Goal: Information Seeking & Learning: Learn about a topic

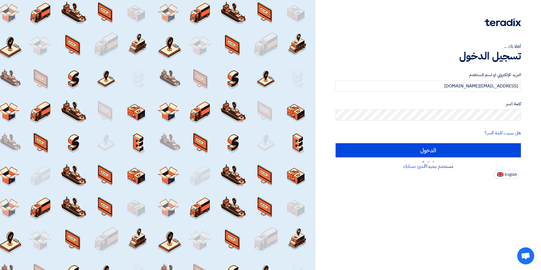
type input "Sign in"
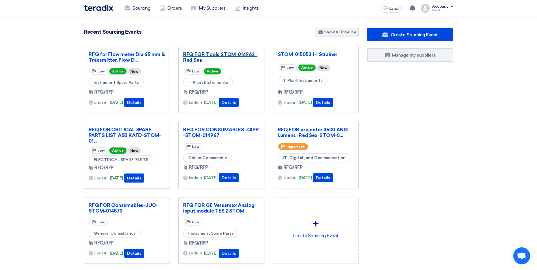
click at [215, 55] on link "RFQ FOR Tools STOM-014962 -Red Sea" at bounding box center [221, 56] width 76 height 11
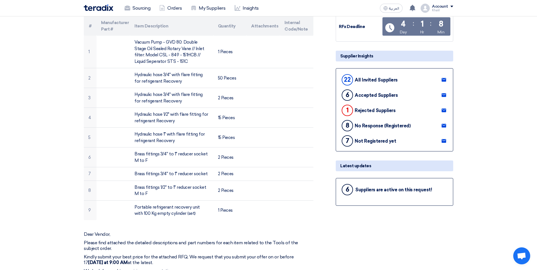
scroll to position [57, 0]
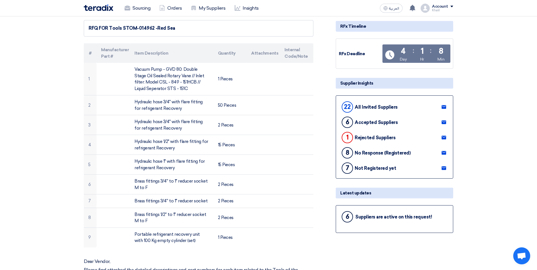
click at [389, 221] on div "6 Suppliers are active on this request!" at bounding box center [394, 217] width 108 height 14
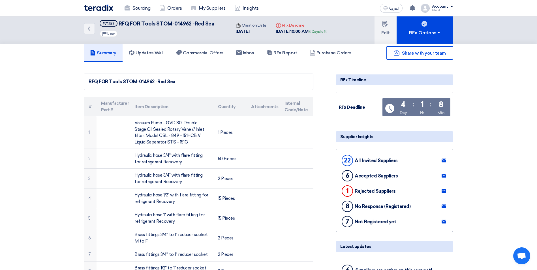
scroll to position [0, 0]
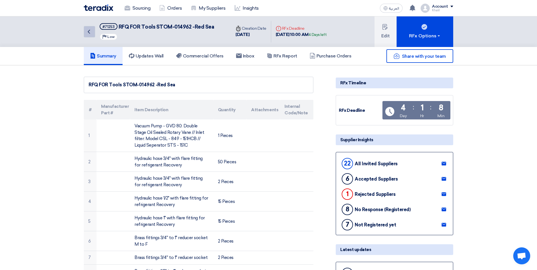
click at [85, 31] on link "Back" at bounding box center [89, 31] width 11 height 11
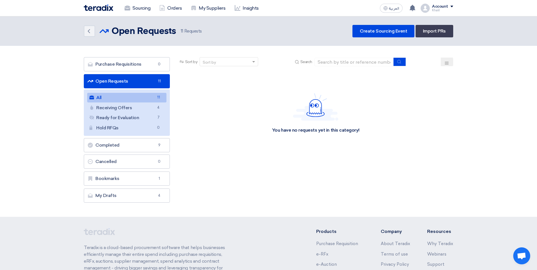
click at [141, 98] on link "All All 11" at bounding box center [126, 98] width 79 height 10
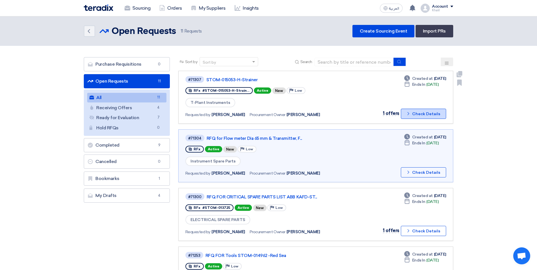
click at [405, 114] on button "Check details Check Details" at bounding box center [423, 114] width 45 height 10
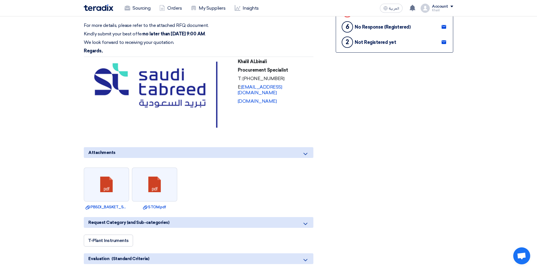
scroll to position [226, 0]
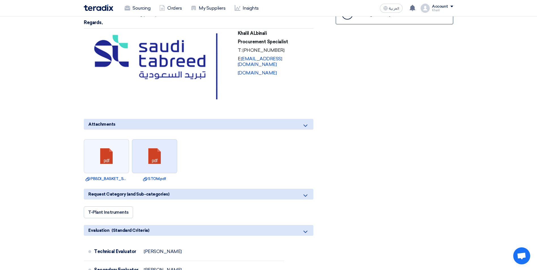
click at [163, 163] on link at bounding box center [154, 156] width 45 height 34
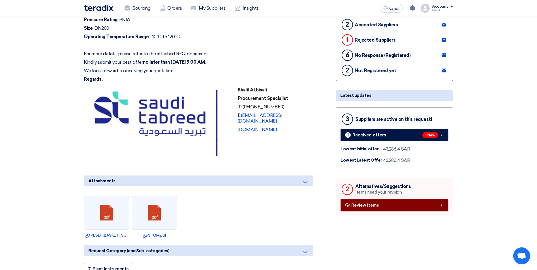
click at [370, 203] on span "Review items" at bounding box center [365, 205] width 28 height 4
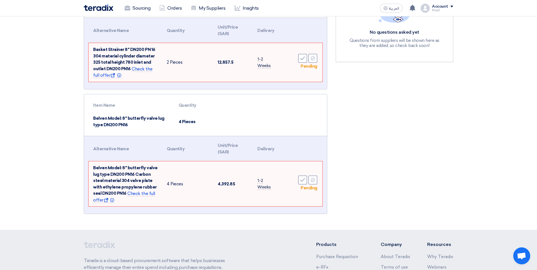
scroll to position [85, 0]
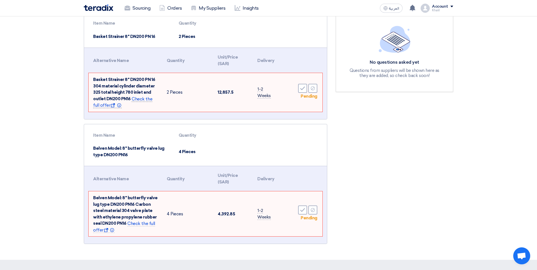
click at [143, 100] on span "Check the full offer Show offer Info" at bounding box center [122, 102] width 59 height 12
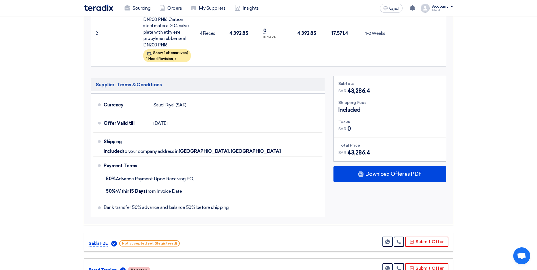
scroll to position [259, 0]
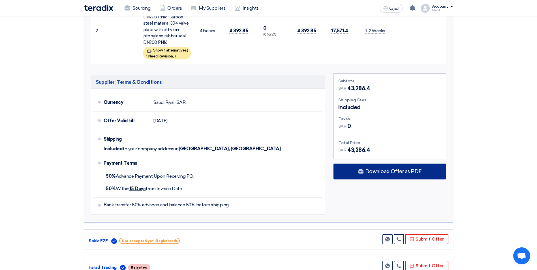
click at [373, 169] on span "Download Offer as PDF" at bounding box center [393, 171] width 56 height 5
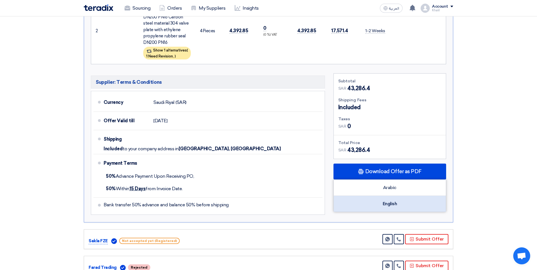
click at [390, 198] on div "English" at bounding box center [390, 204] width 112 height 16
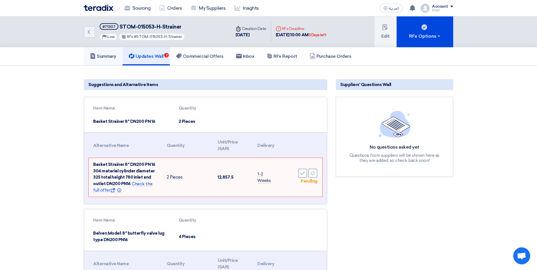
click at [106, 59] on link "Summary" at bounding box center [103, 56] width 39 height 18
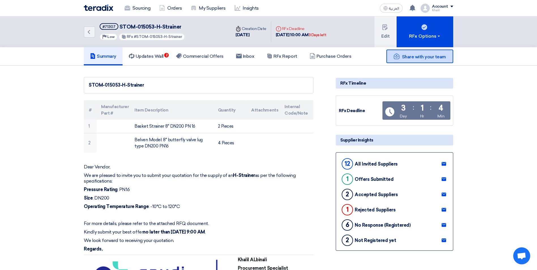
click at [414, 56] on span "Share with your team" at bounding box center [424, 56] width 44 height 5
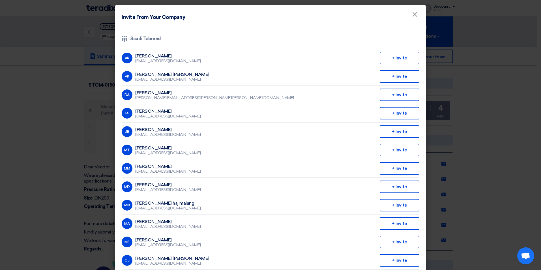
click at [523, 180] on modal-container "Invite From Your Company × Company Team Saudi Tabreed AK [PERSON_NAME] [EMAIL_A…" at bounding box center [270, 135] width 541 height 270
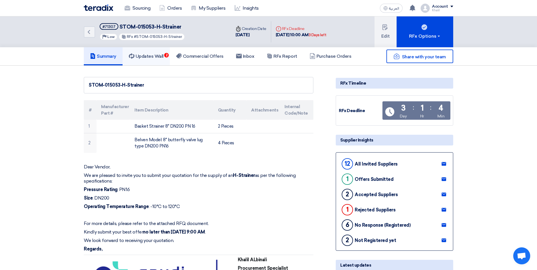
click at [162, 60] on link "Updates Wall 2" at bounding box center [146, 56] width 47 height 18
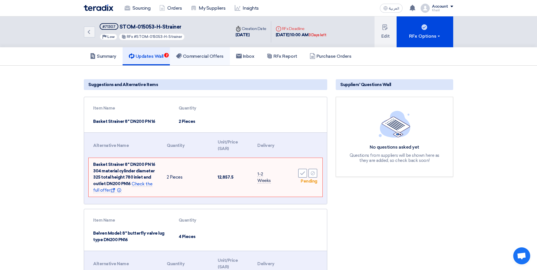
click at [195, 60] on link "Commercial Offers" at bounding box center [200, 56] width 60 height 18
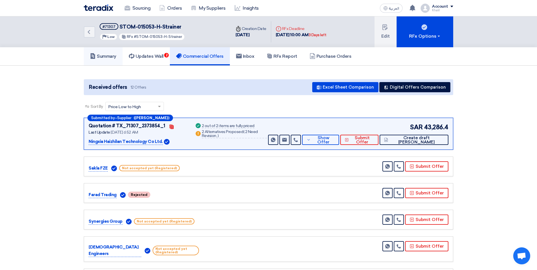
click at [109, 59] on h5 "Summary" at bounding box center [103, 56] width 26 height 6
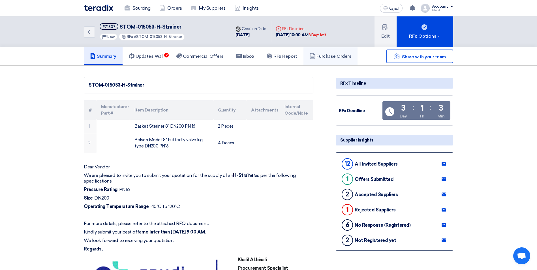
click at [328, 58] on h5 "Purchase Orders" at bounding box center [331, 56] width 42 height 6
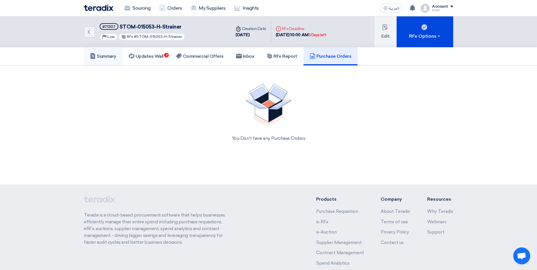
click at [114, 57] on h5 "Summary" at bounding box center [103, 56] width 26 height 6
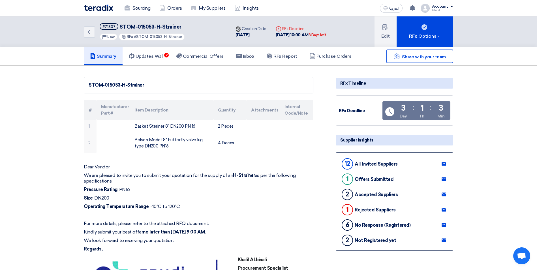
click at [114, 57] on h5 "Summary" at bounding box center [103, 56] width 26 height 6
click at [141, 9] on link "Sourcing" at bounding box center [137, 8] width 35 height 12
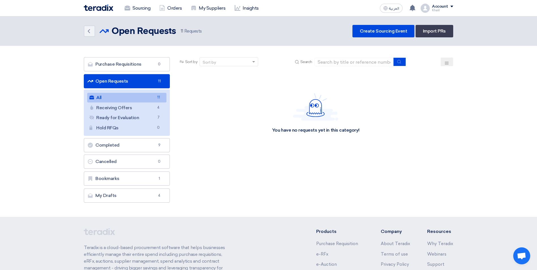
click at [150, 96] on link "All All 11" at bounding box center [126, 98] width 79 height 10
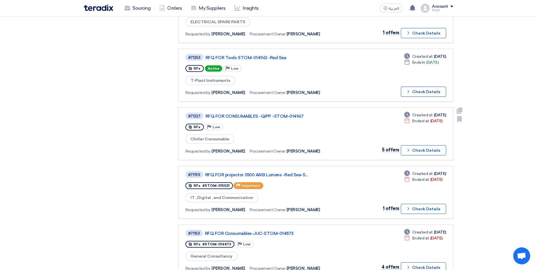
scroll to position [198, 0]
click at [388, 150] on span "5 offers" at bounding box center [391, 149] width 18 height 5
click at [413, 152] on button "Check details Check Details" at bounding box center [423, 150] width 45 height 10
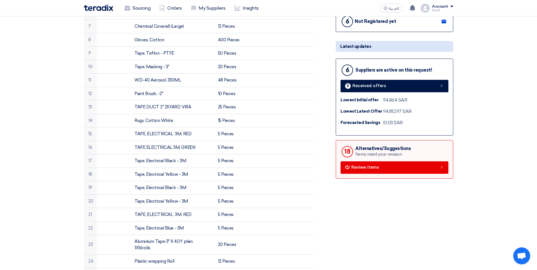
scroll to position [198, 0]
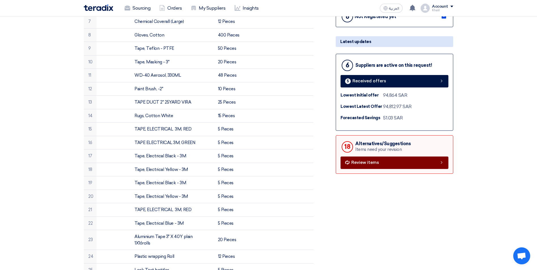
click at [440, 166] on link "Review items" at bounding box center [394, 162] width 108 height 12
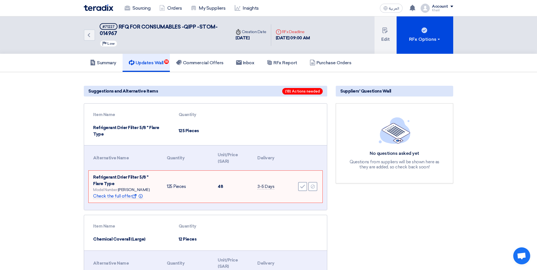
click at [144, 65] on h5 "Updates Wall 18" at bounding box center [146, 63] width 35 height 6
click at [91, 37] on icon "Back" at bounding box center [88, 35] width 7 height 7
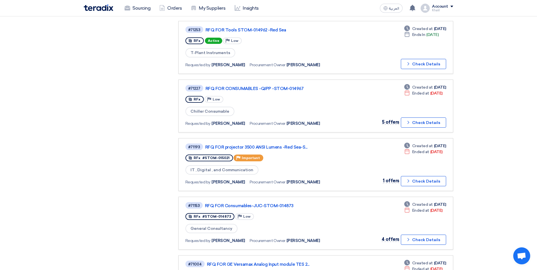
scroll to position [170, 0]
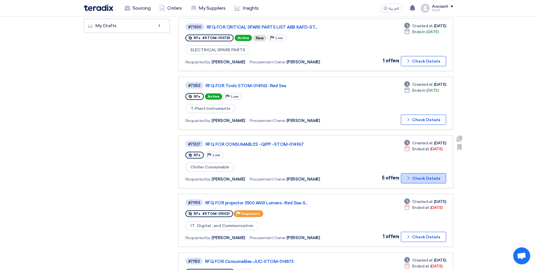
click at [409, 179] on use at bounding box center [408, 178] width 2 height 3
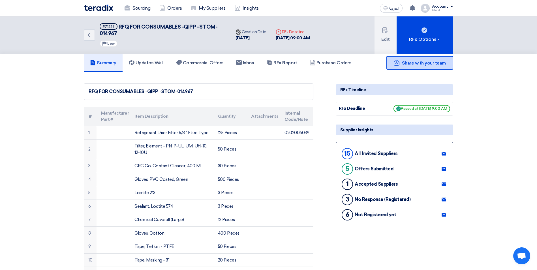
click at [408, 63] on span "Share with your team" at bounding box center [424, 62] width 44 height 5
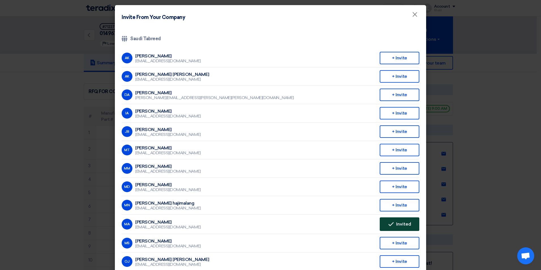
click at [396, 223] on span "Invited" at bounding box center [403, 224] width 15 height 5
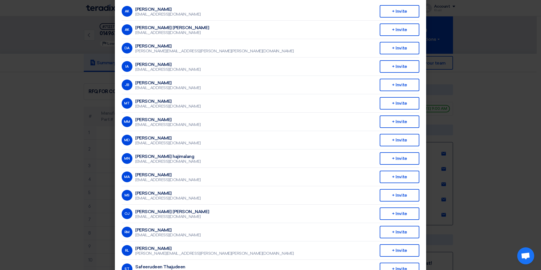
scroll to position [57, 0]
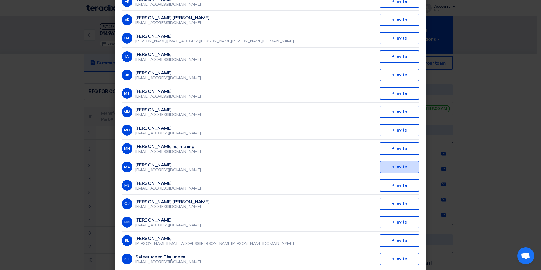
click at [393, 166] on div "+ Invite" at bounding box center [400, 167] width 40 height 12
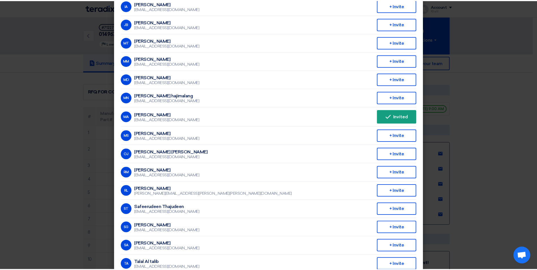
scroll to position [113, 0]
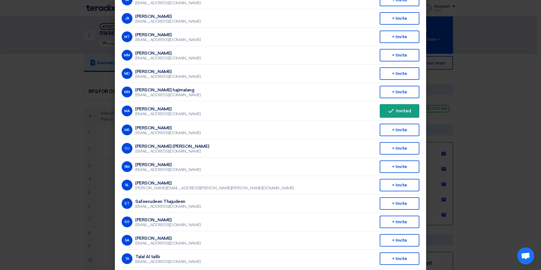
click at [487, 190] on modal-container "Invite From Your Company × Company Team Saudi Tabreed AK [PERSON_NAME] [EMAIL_A…" at bounding box center [270, 135] width 541 height 270
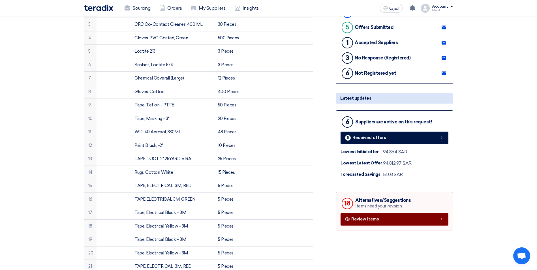
click at [411, 222] on link "Review items" at bounding box center [394, 219] width 108 height 12
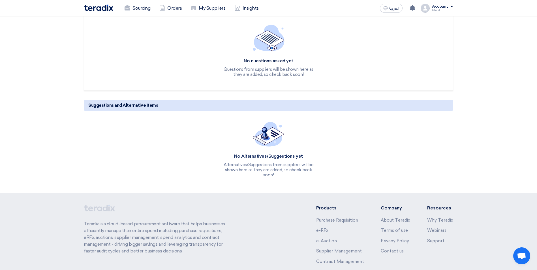
scroll to position [141, 0]
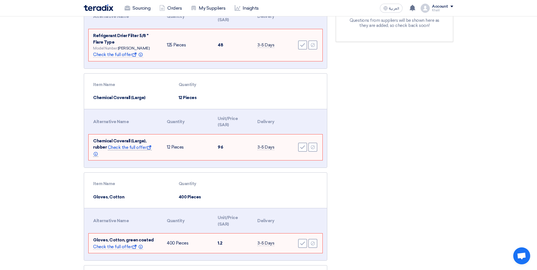
click at [133, 145] on span "Check the full offer Show offer Info" at bounding box center [122, 151] width 59 height 12
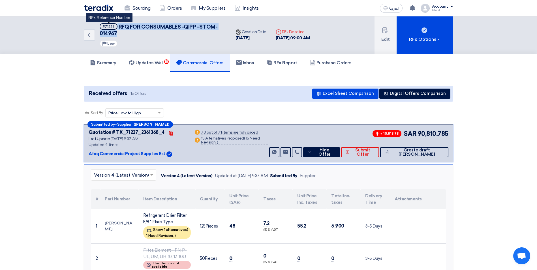
drag, startPoint x: 123, startPoint y: 34, endPoint x: 113, endPoint y: 26, distance: 12.3
click at [113, 26] on h5 "#71227 RFQ FOR CONSUMABLES -QIPP -STOM-014967 RFx Reference Number" at bounding box center [162, 30] width 124 height 14
copy h5 "RFQ FOR CONSUMABLES -QIPP -STOM-014967"
click at [147, 66] on link "Updates Wall 18" at bounding box center [146, 63] width 47 height 18
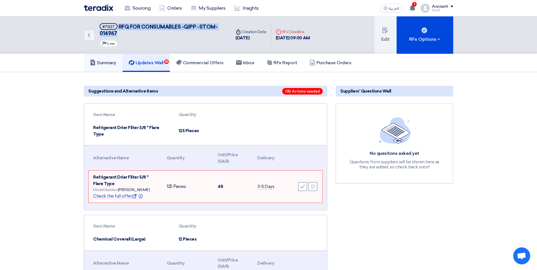
click at [113, 62] on h5 "Summary" at bounding box center [103, 63] width 26 height 6
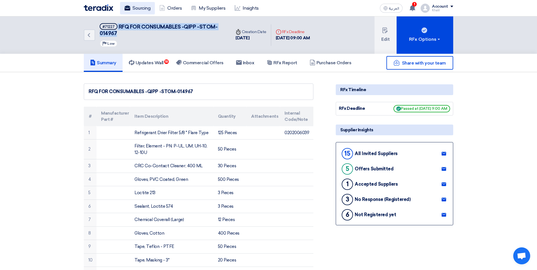
click at [141, 10] on link "Sourcing" at bounding box center [137, 8] width 35 height 12
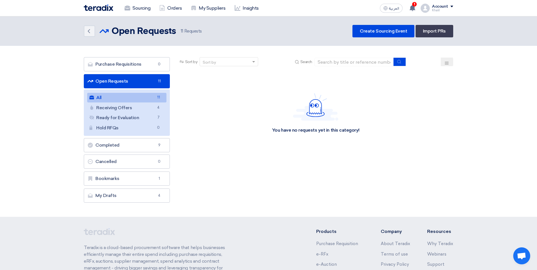
click at [145, 98] on link "All All 11" at bounding box center [126, 98] width 79 height 10
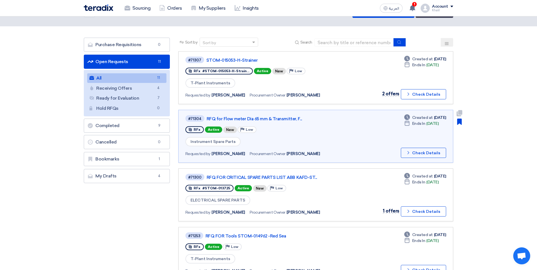
scroll to position [28, 0]
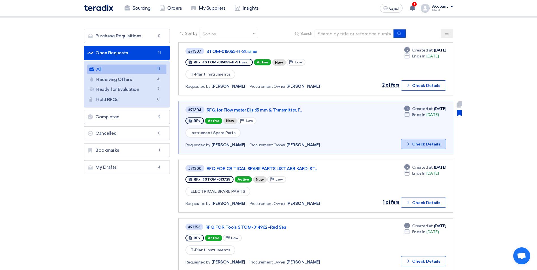
click at [407, 145] on icon "Check details" at bounding box center [407, 143] width 5 height 5
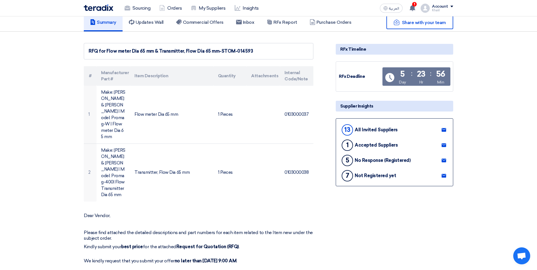
scroll to position [28, 0]
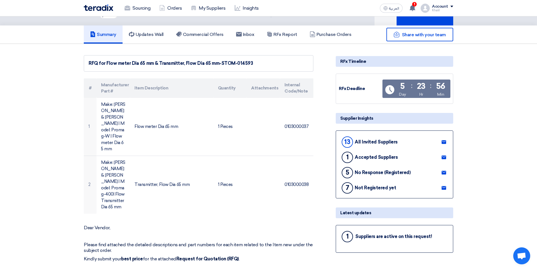
click at [412, 241] on div "1 Suppliers are active on this request!" at bounding box center [394, 237] width 108 height 14
click at [350, 239] on div "1" at bounding box center [346, 236] width 11 height 11
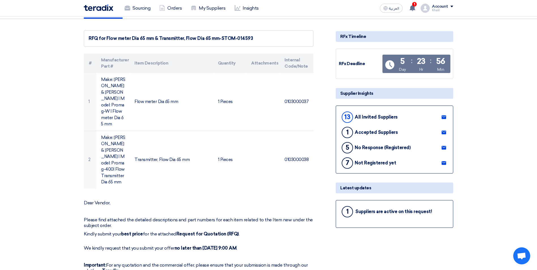
scroll to position [141, 0]
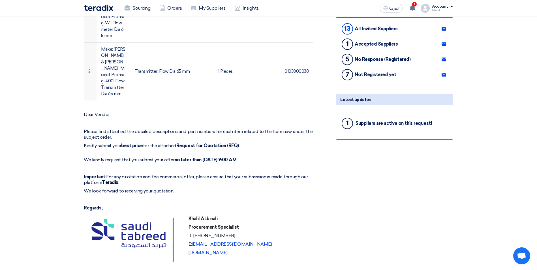
click at [388, 128] on div "1 Suppliers are active on this request!" at bounding box center [394, 124] width 108 height 14
click at [427, 126] on div "1 Suppliers are active on this request!" at bounding box center [394, 124] width 108 height 14
click at [347, 125] on div "1" at bounding box center [346, 123] width 11 height 11
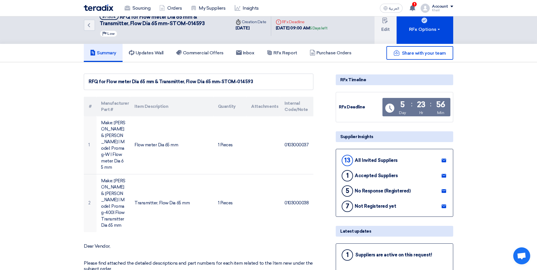
scroll to position [0, 0]
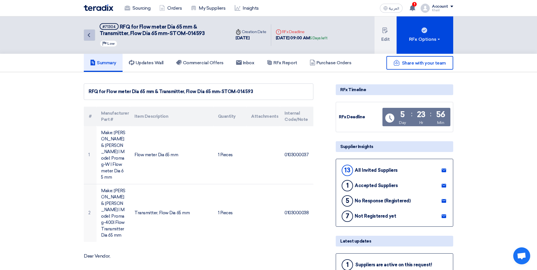
click at [86, 36] on icon "Back" at bounding box center [88, 35] width 7 height 7
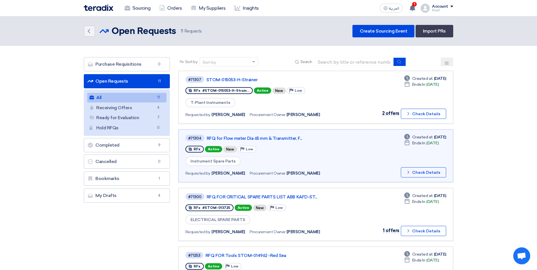
click at [138, 98] on link "All All 11" at bounding box center [126, 98] width 79 height 10
click at [409, 114] on icon "Check details" at bounding box center [407, 113] width 5 height 5
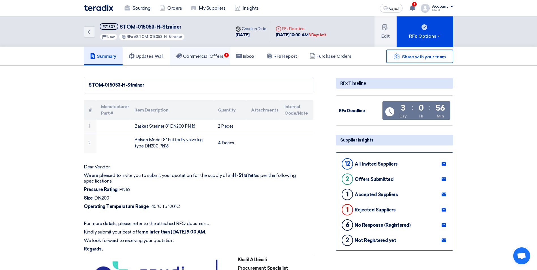
click at [214, 59] on link "Commercial Offers 1" at bounding box center [200, 56] width 60 height 18
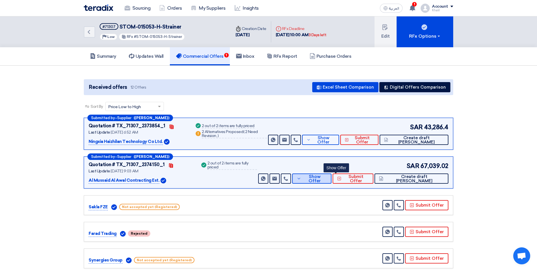
click at [301, 180] on icon at bounding box center [299, 178] width 5 height 5
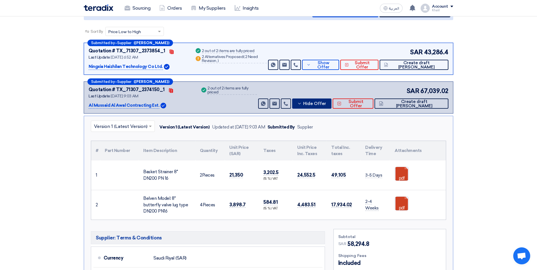
scroll to position [85, 0]
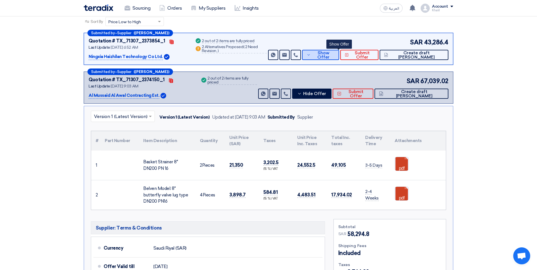
click at [310, 56] on icon at bounding box center [308, 55] width 4 height 5
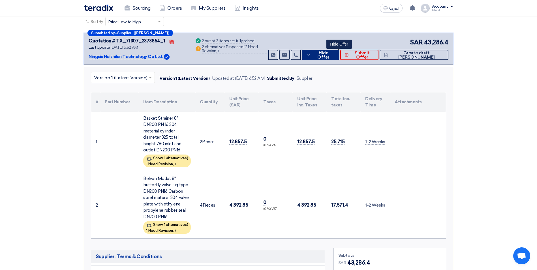
click at [325, 56] on button "Hide Offer" at bounding box center [320, 55] width 37 height 10
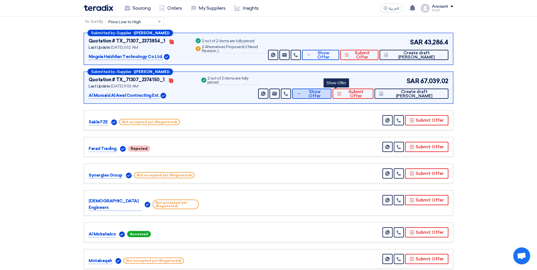
click at [301, 93] on icon at bounding box center [299, 93] width 5 height 5
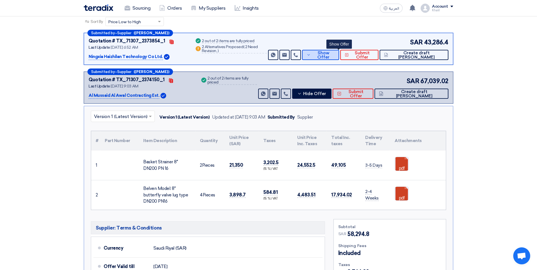
click at [310, 53] on icon at bounding box center [308, 55] width 4 height 5
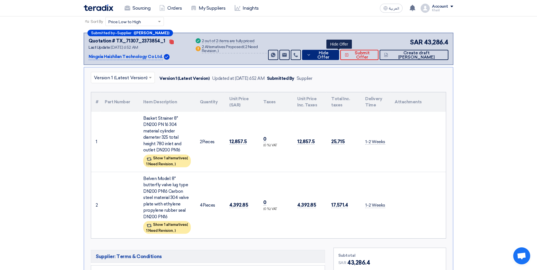
click at [311, 53] on icon at bounding box center [308, 55] width 4 height 5
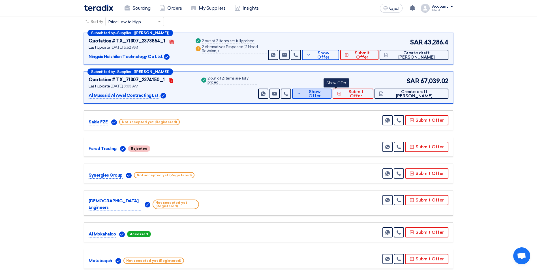
click at [300, 93] on use at bounding box center [298, 93] width 3 height 1
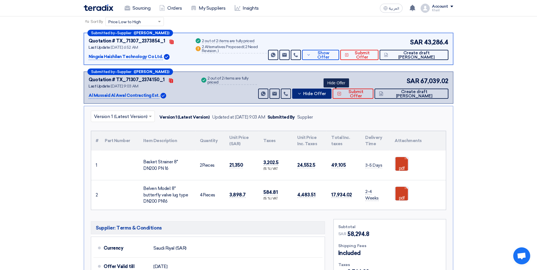
click at [302, 95] on icon at bounding box center [299, 93] width 5 height 5
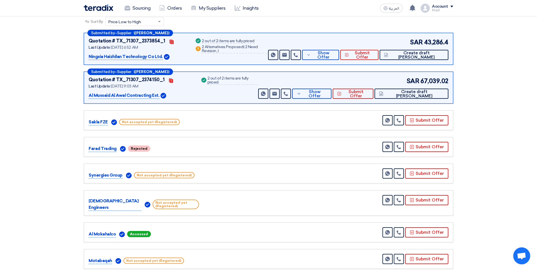
click at [496, 208] on section "Received offers 12 Offers Excel Sheet Comparison Digital Offers Comparison Sort…" at bounding box center [268, 185] width 537 height 408
click at [331, 98] on button "Show Offer" at bounding box center [311, 94] width 39 height 10
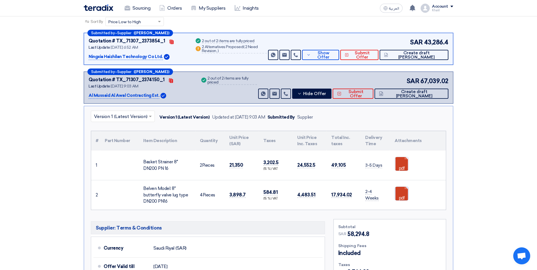
click at [405, 198] on link at bounding box center [417, 204] width 45 height 34
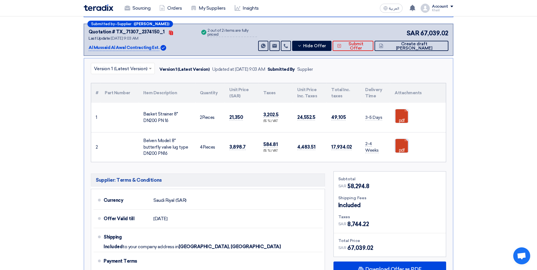
scroll to position [141, 0]
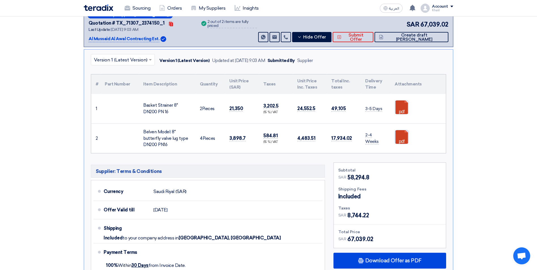
click at [402, 141] on link at bounding box center [417, 147] width 45 height 34
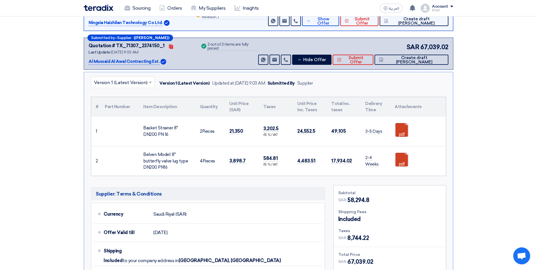
scroll to position [85, 0]
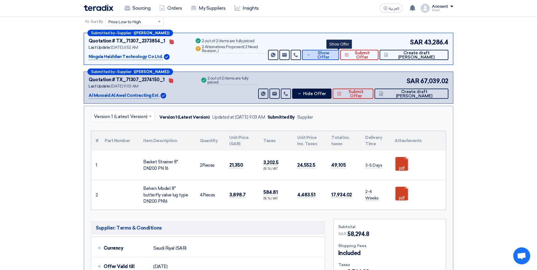
click at [330, 53] on span "Show Offer" at bounding box center [323, 55] width 22 height 8
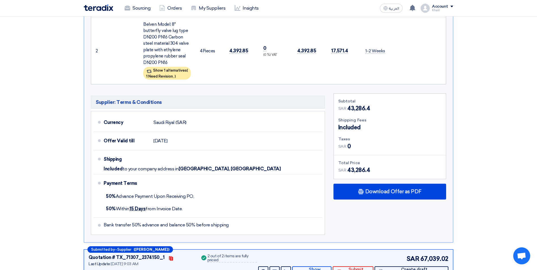
scroll to position [255, 0]
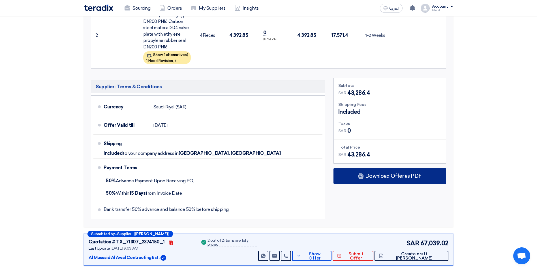
click at [385, 174] on div "Download Offer as PDF" at bounding box center [389, 176] width 113 height 16
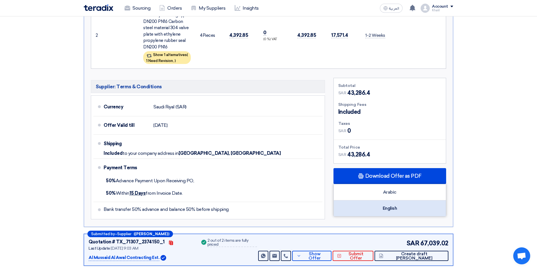
click at [395, 204] on div "English" at bounding box center [390, 208] width 112 height 16
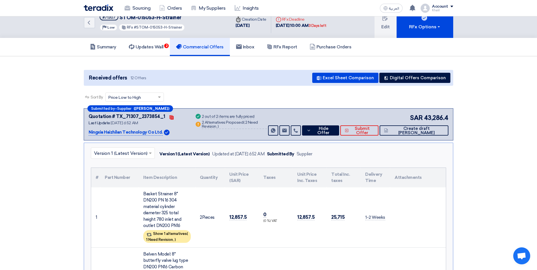
scroll to position [0, 0]
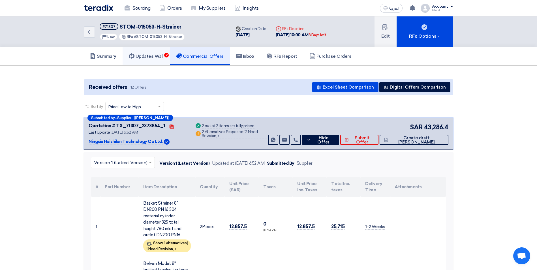
click at [148, 57] on h5 "Updates Wall 2" at bounding box center [146, 56] width 35 height 6
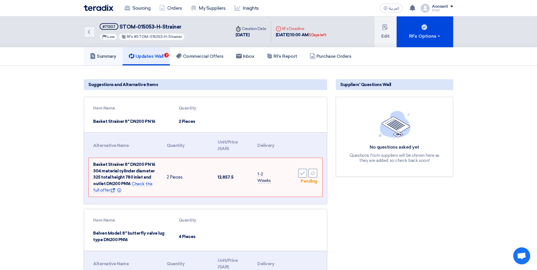
click at [105, 54] on h5 "Summary" at bounding box center [103, 56] width 26 height 6
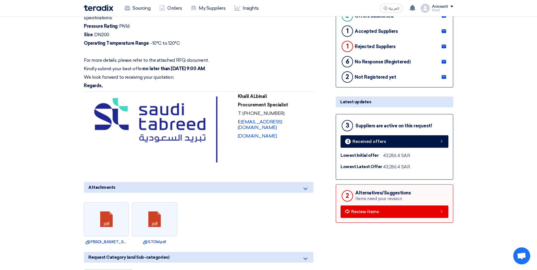
scroll to position [170, 0]
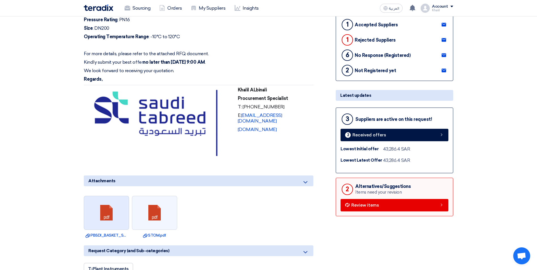
click at [107, 228] on link at bounding box center [106, 213] width 45 height 34
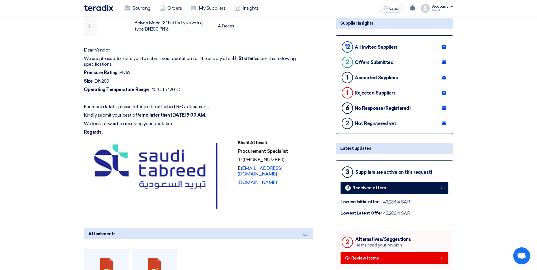
scroll to position [0, 0]
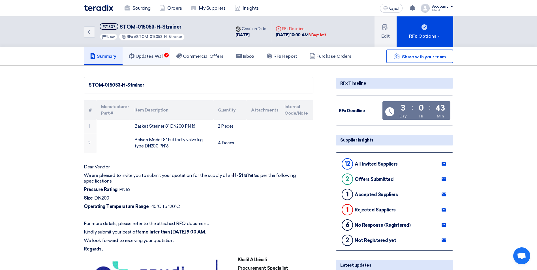
click at [158, 60] on link "Updates Wall 2" at bounding box center [146, 56] width 47 height 18
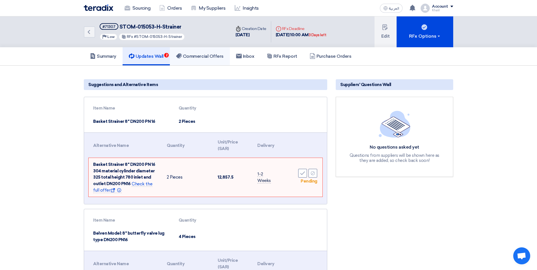
click at [206, 60] on link "Commercial Offers" at bounding box center [200, 56] width 60 height 18
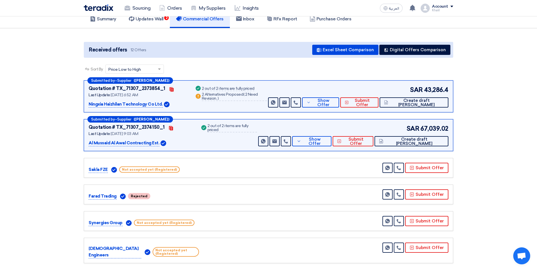
scroll to position [28, 0]
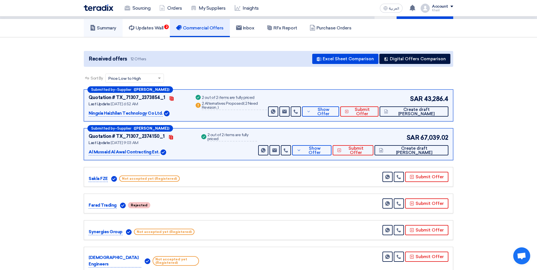
click at [107, 29] on h5 "Summary" at bounding box center [103, 28] width 26 height 6
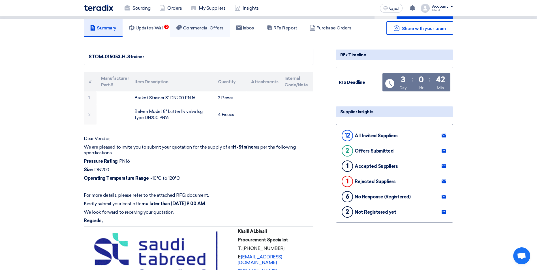
click at [198, 31] on h5 "Commercial Offers" at bounding box center [200, 28] width 48 height 6
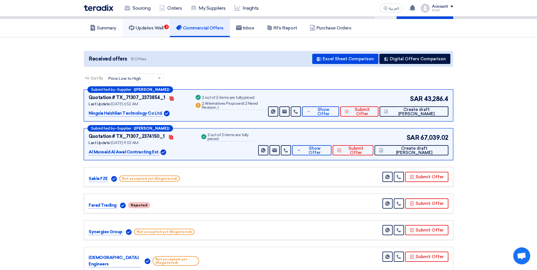
click at [157, 31] on link "Updates Wall 2" at bounding box center [146, 28] width 47 height 18
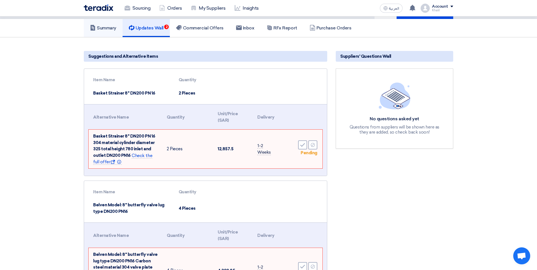
click at [107, 26] on h5 "Summary" at bounding box center [103, 28] width 26 height 6
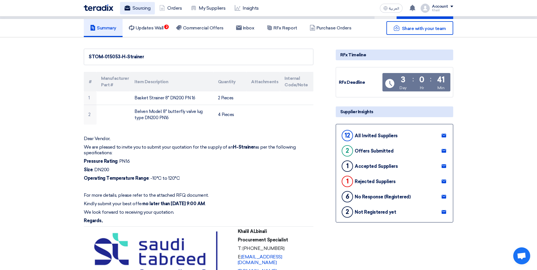
click at [137, 8] on link "Sourcing" at bounding box center [137, 8] width 35 height 12
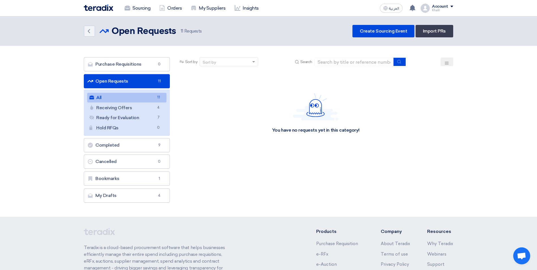
click at [139, 99] on link "All All 11" at bounding box center [126, 98] width 79 height 10
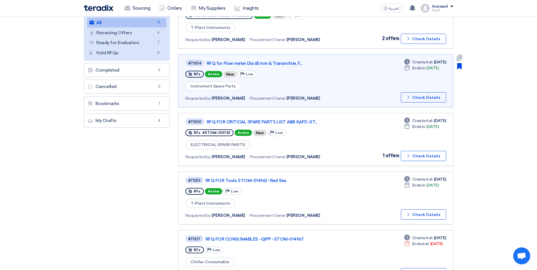
scroll to position [85, 0]
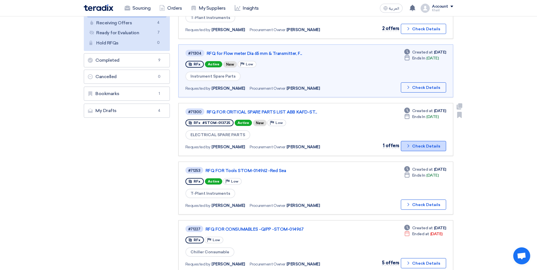
click at [407, 147] on icon "Check details" at bounding box center [407, 145] width 5 height 5
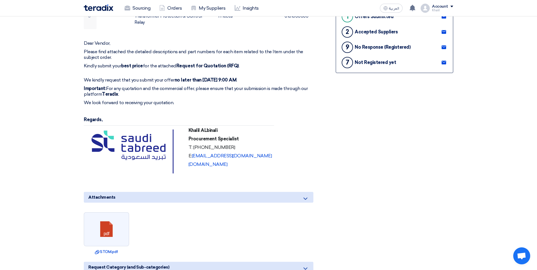
scroll to position [283, 0]
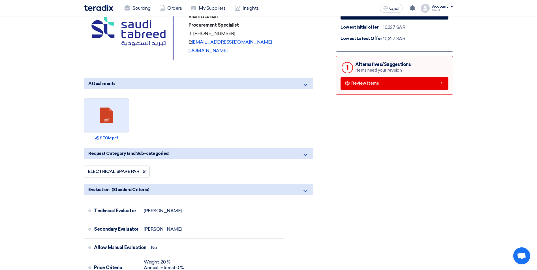
click at [108, 117] on link at bounding box center [106, 116] width 45 height 34
click at [393, 189] on div "Share with your team RFx Timeline RFx Deadline Time Remaining 2 Day : 23 Hr : 4…" at bounding box center [394, 218] width 126 height 834
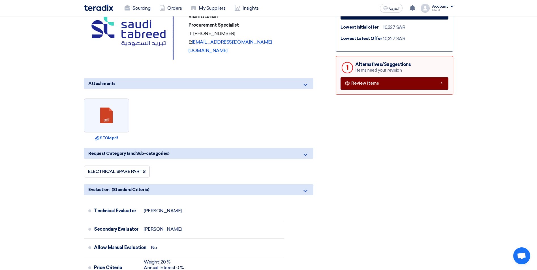
click at [383, 87] on link "Review items" at bounding box center [394, 83] width 108 height 12
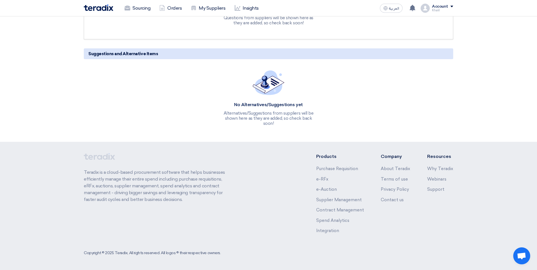
scroll to position [97, 0]
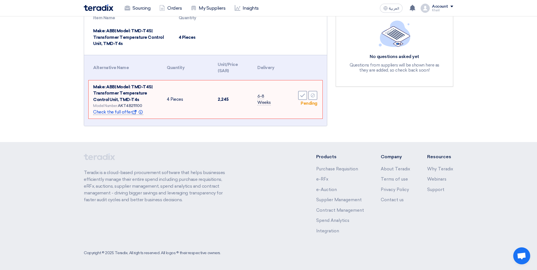
click at [113, 113] on span "Check the full offer Show offer Info" at bounding box center [118, 111] width 50 height 5
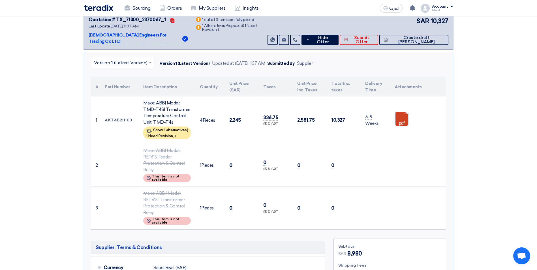
scroll to position [124, 0]
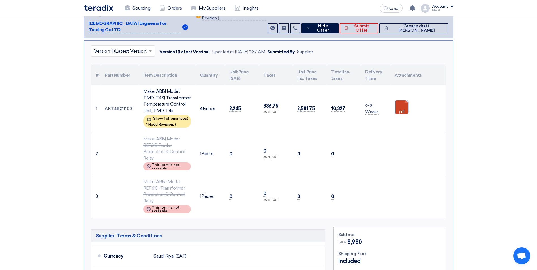
click at [399, 105] on link at bounding box center [417, 117] width 45 height 34
drag, startPoint x: 143, startPoint y: 84, endPoint x: 177, endPoint y: 103, distance: 38.4
click at [177, 103] on div "Make: ABB| Model: TMD-T4S| Transformer Temperature Control Unit, TMD-T4s" at bounding box center [167, 100] width 48 height 25
copy div "Make: ABB| Model: TMD-T4S| Transformer Temperature Control Unit, TMD-T4s"
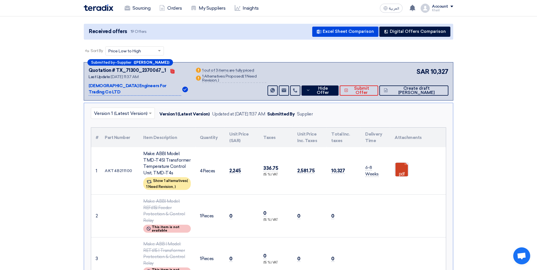
scroll to position [11, 0]
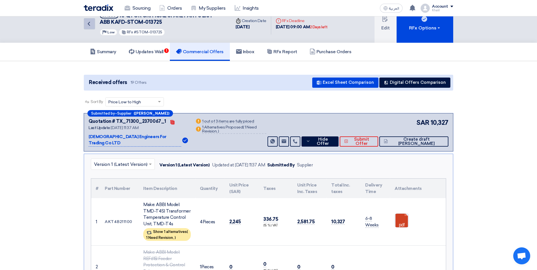
click at [89, 25] on icon "Back" at bounding box center [88, 23] width 7 height 7
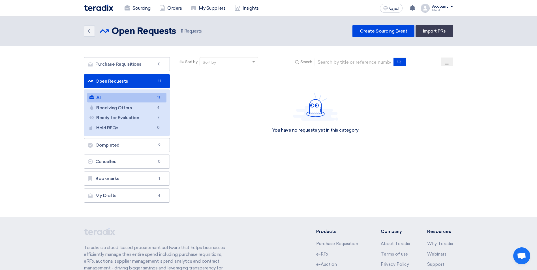
click at [136, 99] on link "All All 11" at bounding box center [126, 98] width 79 height 10
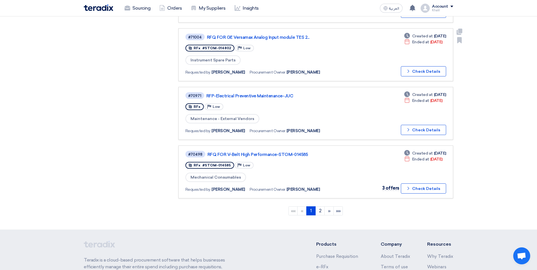
scroll to position [453, 0]
click at [319, 209] on link "2" at bounding box center [319, 210] width 9 height 9
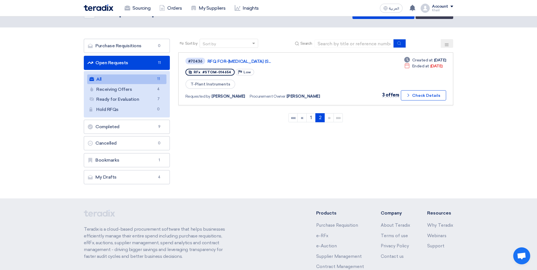
scroll to position [28, 0]
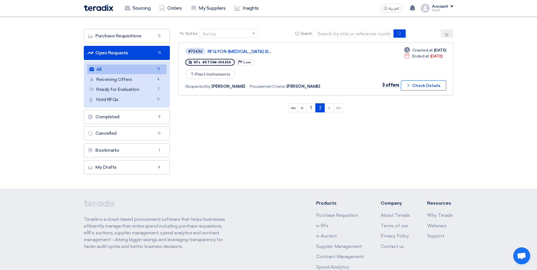
click at [145, 55] on link "Open Requests Open Requests 11" at bounding box center [127, 53] width 86 height 14
click at [311, 108] on link "1" at bounding box center [310, 107] width 9 height 9
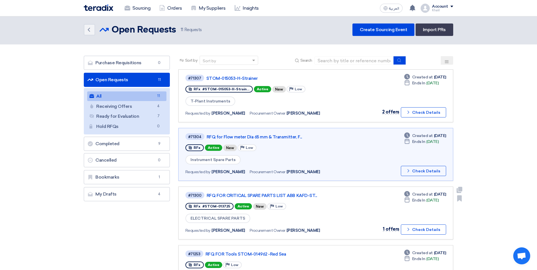
scroll to position [0, 0]
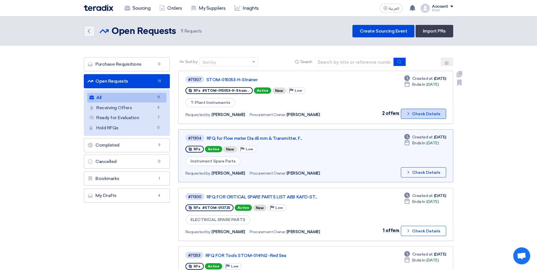
click at [408, 116] on button "Check details Check Details" at bounding box center [423, 114] width 45 height 10
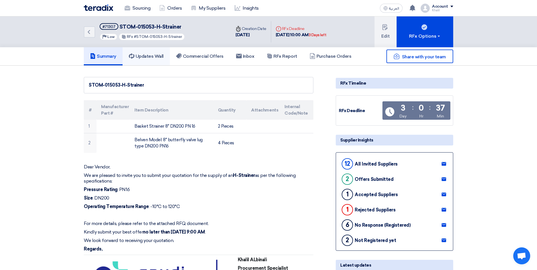
click at [160, 56] on h5 "Updates Wall" at bounding box center [146, 56] width 35 height 6
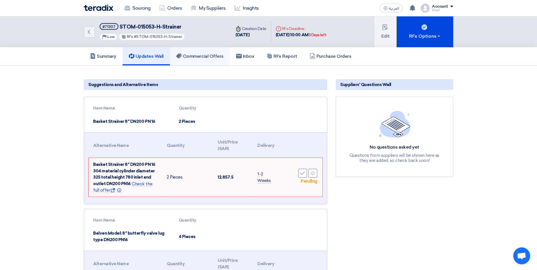
click at [200, 55] on h5 "Commercial Offers" at bounding box center [200, 56] width 48 height 6
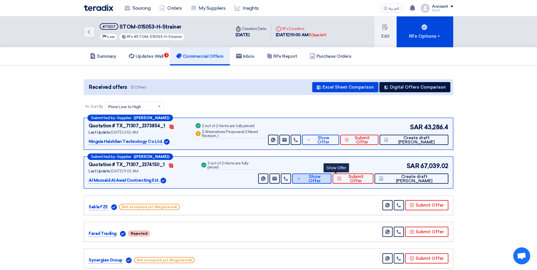
click at [327, 178] on button "Show Offer" at bounding box center [311, 178] width 39 height 10
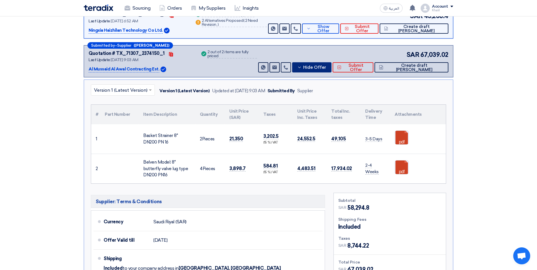
scroll to position [113, 0]
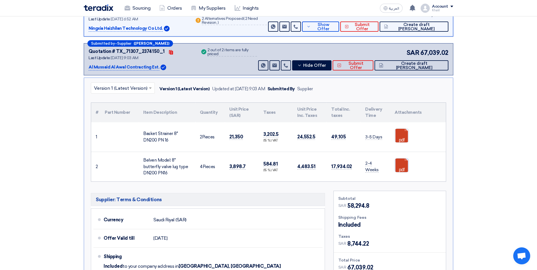
click at [404, 168] on link at bounding box center [417, 175] width 45 height 34
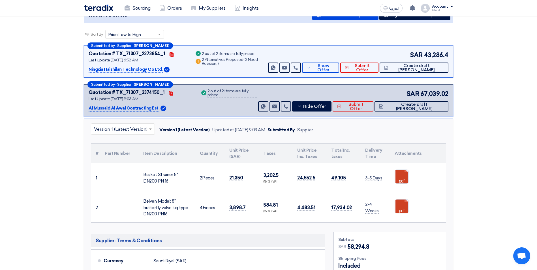
scroll to position [57, 0]
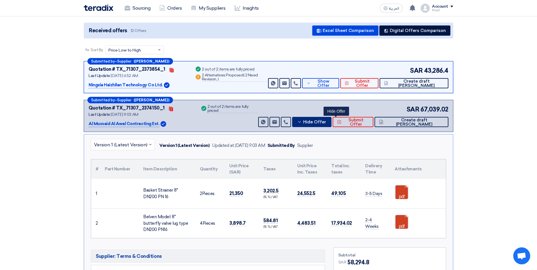
click at [301, 122] on use at bounding box center [299, 121] width 3 height 1
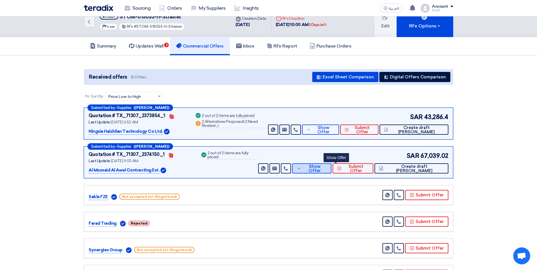
scroll to position [0, 0]
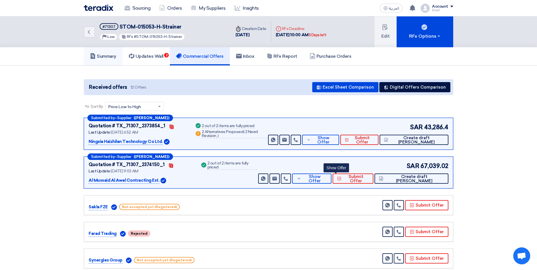
click at [109, 55] on h5 "Summary" at bounding box center [103, 56] width 26 height 6
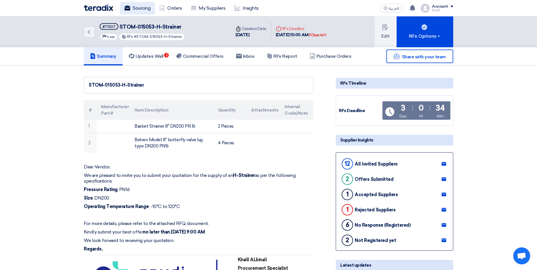
click at [148, 8] on link "Sourcing" at bounding box center [137, 8] width 35 height 12
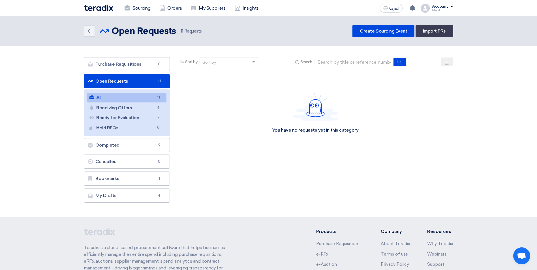
click at [147, 79] on link "Open Requests Open Requests 11" at bounding box center [127, 81] width 86 height 14
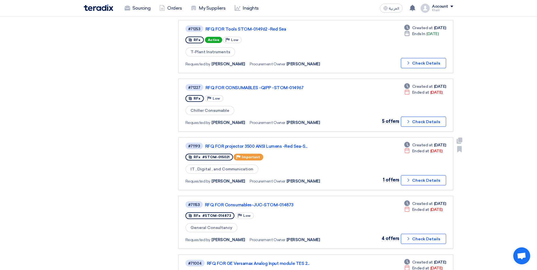
scroll to position [255, 0]
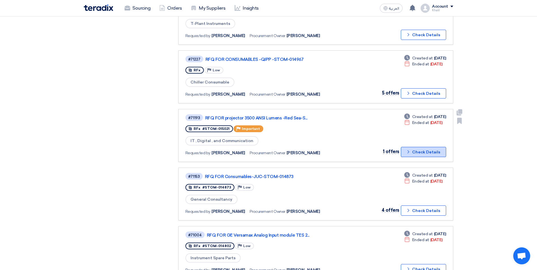
click at [409, 155] on button "Check details Check Details" at bounding box center [423, 152] width 45 height 10
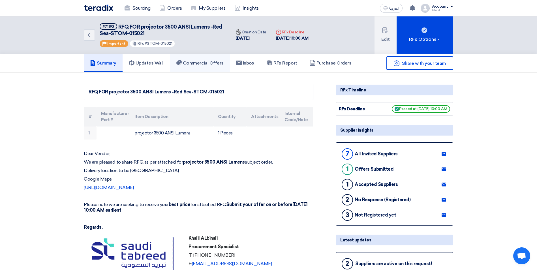
click at [198, 66] on h5 "Commercial Offers" at bounding box center [200, 63] width 48 height 6
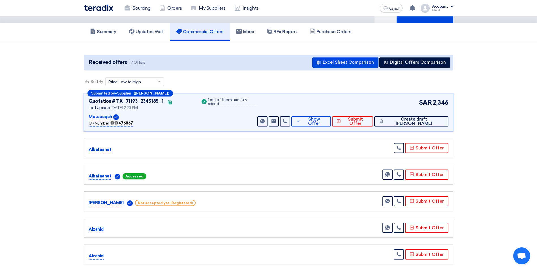
scroll to position [28, 0]
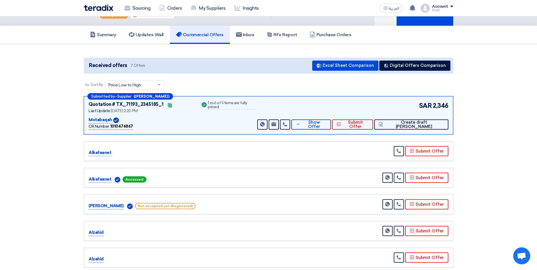
drag, startPoint x: 103, startPoint y: 206, endPoint x: 85, endPoint y: 205, distance: 18.1
click at [85, 205] on div "[PERSON_NAME] Not accepted yet (Registered) Send Message" at bounding box center [268, 204] width 369 height 20
copy div "[PERSON_NAME]"
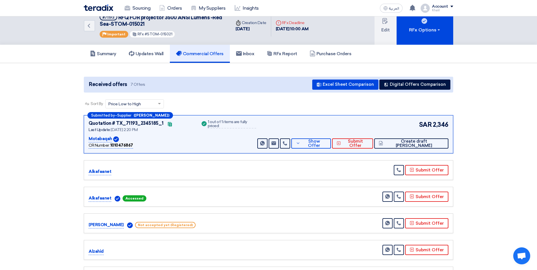
scroll to position [0, 0]
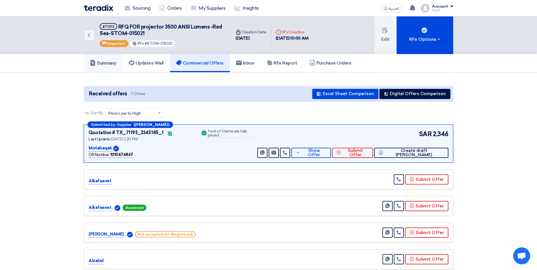
click at [108, 66] on h5 "Summary" at bounding box center [103, 63] width 26 height 6
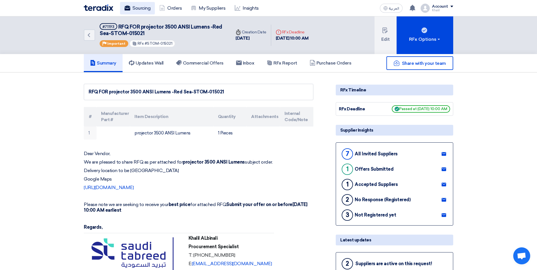
click at [142, 10] on link "Sourcing" at bounding box center [137, 8] width 35 height 12
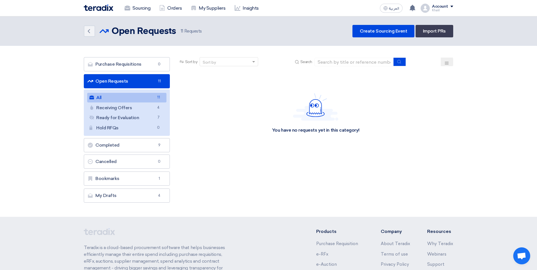
click at [133, 98] on link "All All 11" at bounding box center [126, 98] width 79 height 10
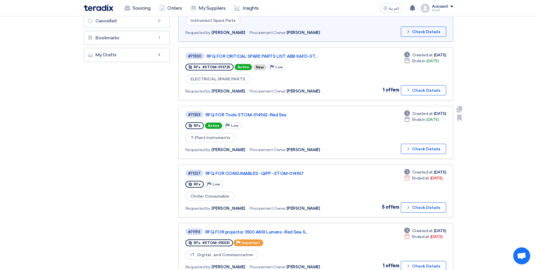
scroll to position [141, 0]
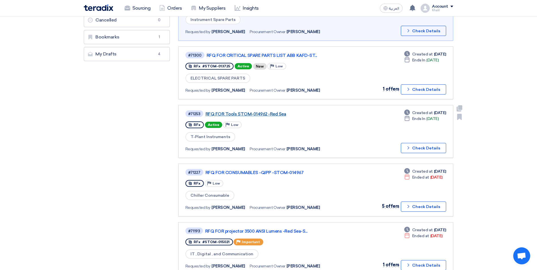
click at [242, 114] on link "RFQ FOR Tools STOM-014962 -Red Sea" at bounding box center [275, 113] width 141 height 5
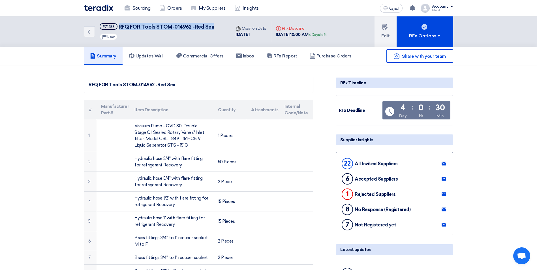
drag, startPoint x: 214, startPoint y: 26, endPoint x: 119, endPoint y: 26, distance: 95.6
click at [119, 26] on div "Back #71253 RFQ FOR Tools STOM-014962 -[GEOGRAPHIC_DATA] Priority Low" at bounding box center [157, 31] width 147 height 31
copy span "RFQ FOR Tools STOM-014962 -Red Sea"
click at [134, 12] on link "Sourcing" at bounding box center [137, 8] width 35 height 12
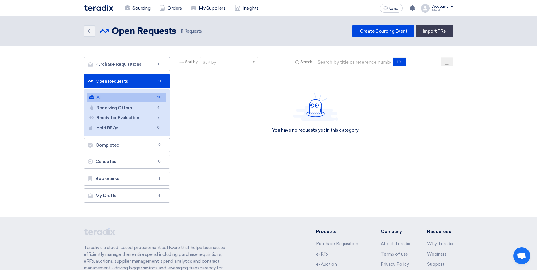
click at [140, 98] on link "All All 11" at bounding box center [126, 98] width 79 height 10
